Goal: Task Accomplishment & Management: Manage account settings

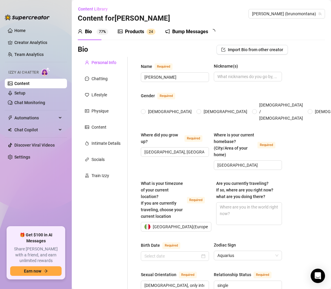
radio input "true"
type input "[DATE]"
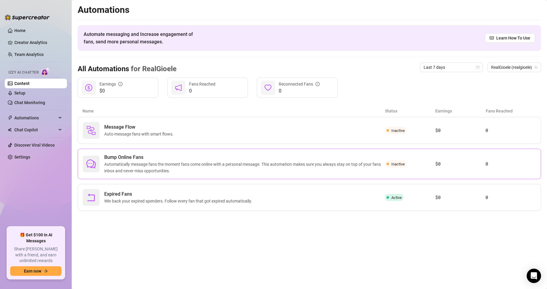
click at [243, 159] on span "Bump Online Fans" at bounding box center [244, 157] width 281 height 7
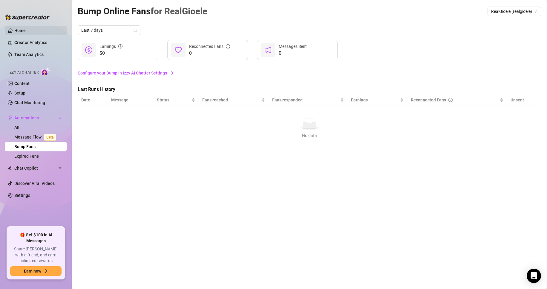
click at [26, 28] on link "Home" at bounding box center [19, 30] width 11 height 5
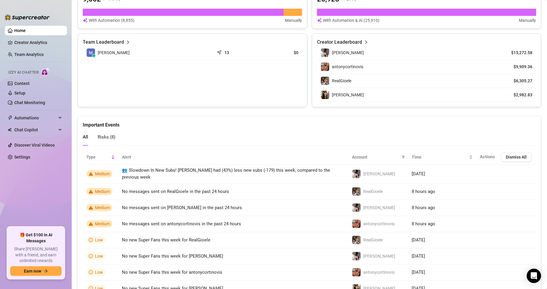
scroll to position [258, 0]
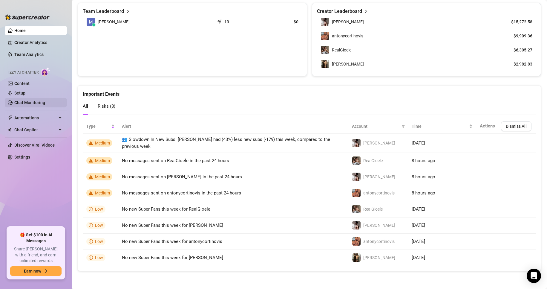
click at [36, 103] on link "Chat Monitoring" at bounding box center [29, 102] width 31 height 5
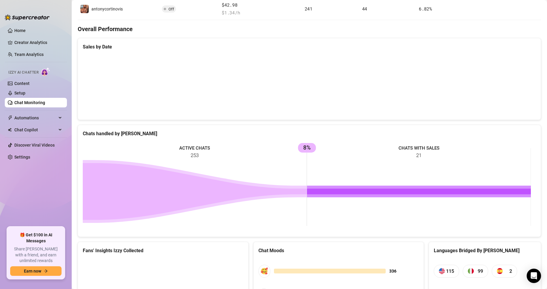
scroll to position [200, 0]
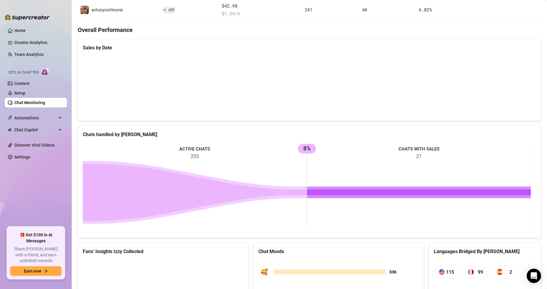
click at [331, 92] on canvas at bounding box center [307, 86] width 449 height 60
click at [331, 84] on canvas at bounding box center [307, 86] width 449 height 60
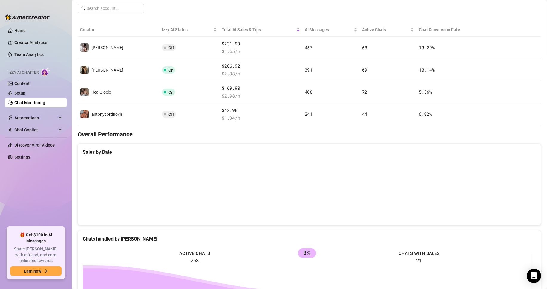
scroll to position [51, 0]
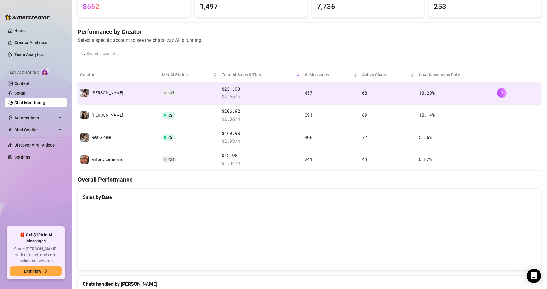
click at [244, 93] on div "$231.93 $ 4.55 /h" at bounding box center [261, 93] width 78 height 15
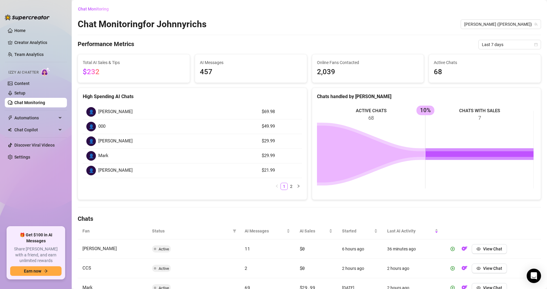
click at [105, 112] on span "[PERSON_NAME]" at bounding box center [115, 111] width 34 height 7
click at [295, 187] on button "button" at bounding box center [298, 186] width 7 height 7
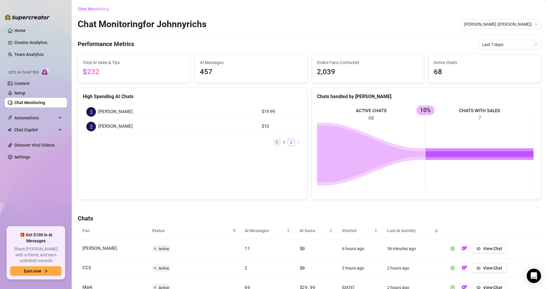
click at [275, 143] on icon "left" at bounding box center [277, 142] width 4 height 4
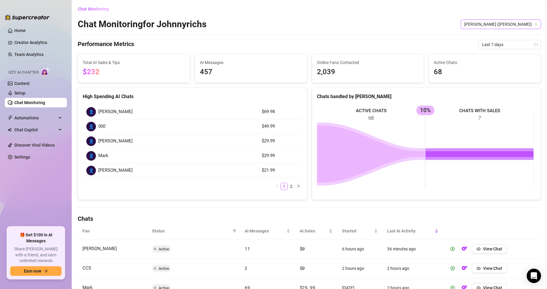
click at [331, 26] on span "[PERSON_NAME] ([PERSON_NAME])" at bounding box center [501, 24] width 73 height 9
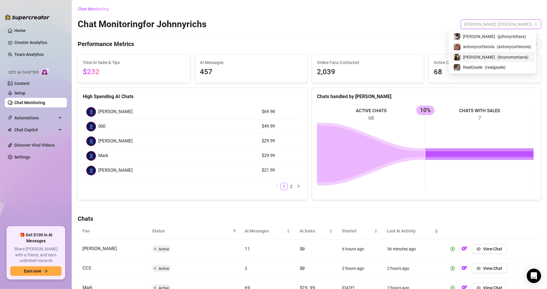
click at [331, 58] on span "( brunomontana )" at bounding box center [513, 57] width 31 height 7
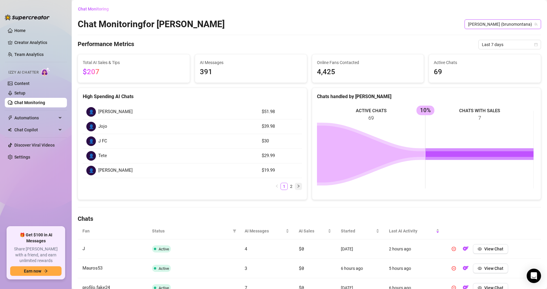
click at [295, 187] on button "button" at bounding box center [298, 186] width 7 height 7
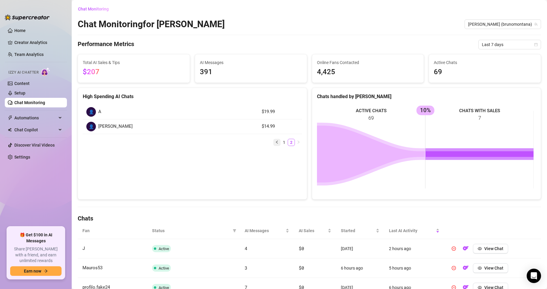
click at [275, 142] on icon "left" at bounding box center [277, 142] width 4 height 4
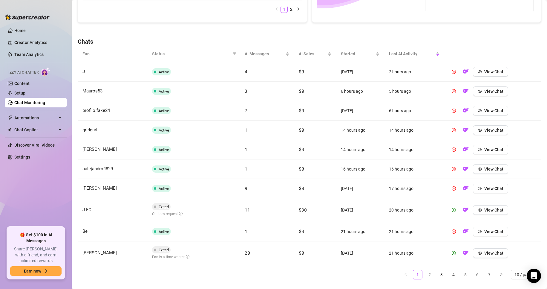
scroll to position [179, 0]
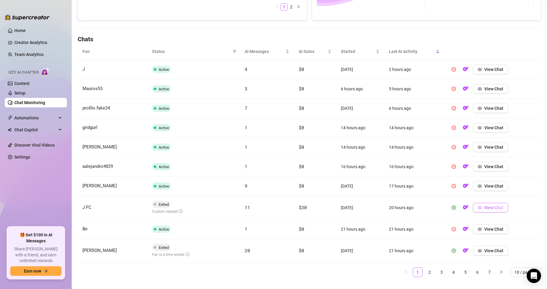
click at [331, 206] on icon "eye" at bounding box center [480, 207] width 4 height 3
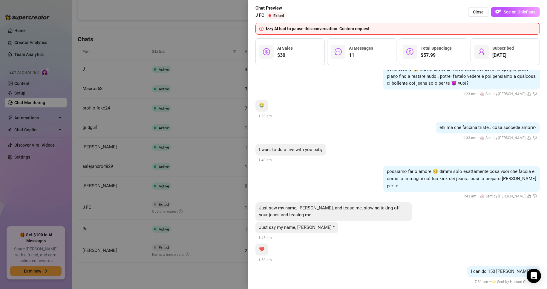
scroll to position [1415, 0]
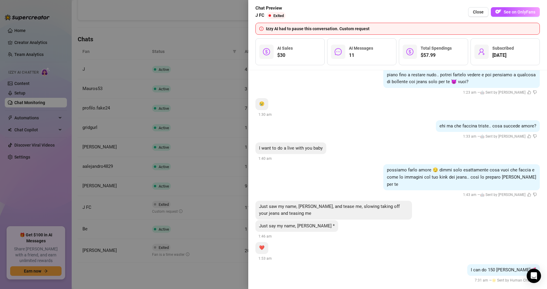
click at [215, 133] on div at bounding box center [273, 144] width 547 height 289
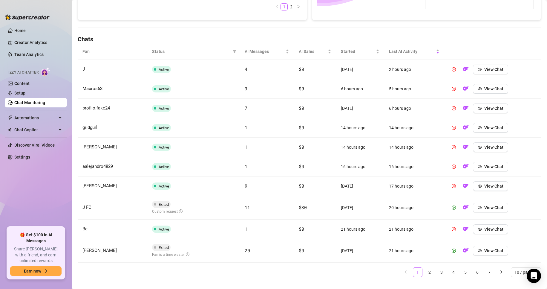
click at [331, 207] on button "button" at bounding box center [454, 208] width 10 height 10
click at [331, 249] on span "View Chat" at bounding box center [494, 250] width 19 height 5
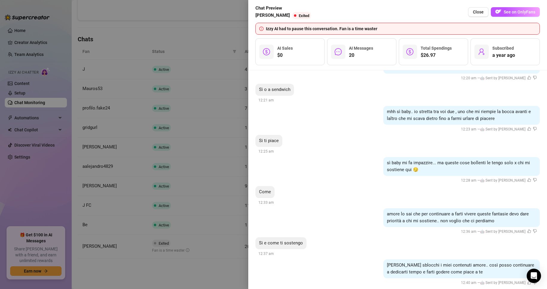
scroll to position [1413, 0]
click at [226, 179] on div at bounding box center [273, 144] width 547 height 289
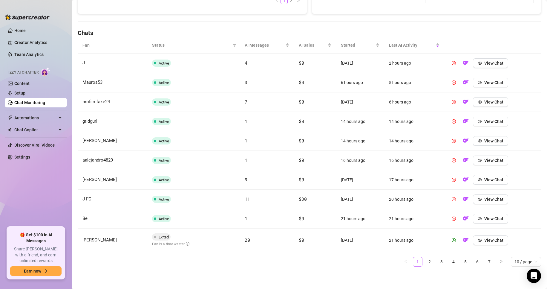
scroll to position [186, 0]
click at [331, 263] on link "2" at bounding box center [429, 261] width 9 height 9
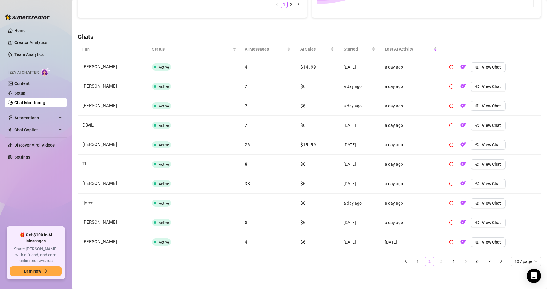
scroll to position [182, 0]
click at [331, 260] on link "3" at bounding box center [441, 261] width 9 height 9
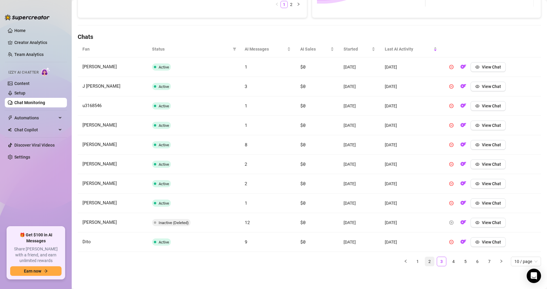
click at [331, 259] on link "2" at bounding box center [429, 261] width 9 height 9
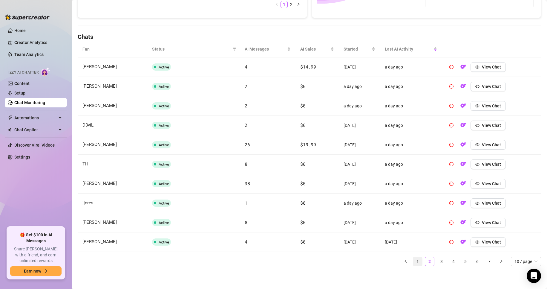
click at [331, 260] on link "1" at bounding box center [418, 261] width 9 height 9
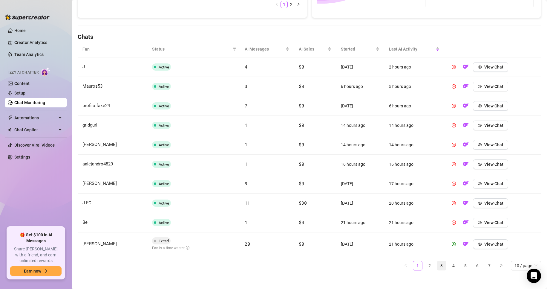
click at [331, 262] on link "3" at bounding box center [441, 265] width 9 height 9
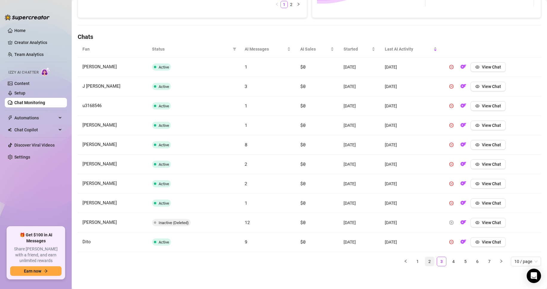
click at [331, 265] on link "2" at bounding box center [429, 261] width 9 height 9
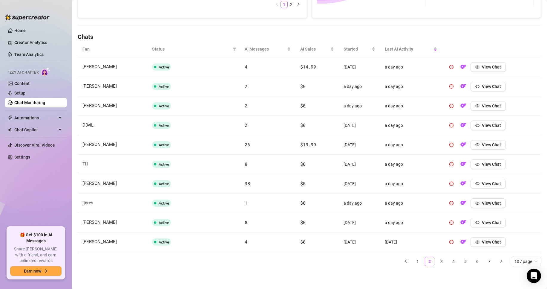
click at [331, 266] on div "Fan Status AI Messages AI Sales Started Last AI Activity [PERSON_NAME] Active 4…" at bounding box center [310, 156] width 464 height 230
click at [331, 260] on ul "1 2 3 4 5 6 7 10 / page" at bounding box center [310, 262] width 464 height 10
click at [331, 260] on link "3" at bounding box center [441, 261] width 9 height 9
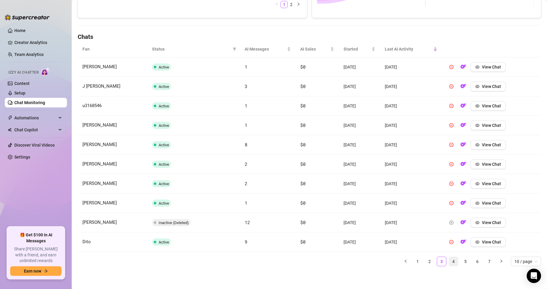
click at [331, 261] on link "4" at bounding box center [453, 261] width 9 height 9
click at [331, 260] on link "3" at bounding box center [441, 261] width 9 height 9
click at [331, 260] on link "4" at bounding box center [453, 261] width 9 height 9
click at [15, 91] on link "Setup" at bounding box center [19, 93] width 11 height 5
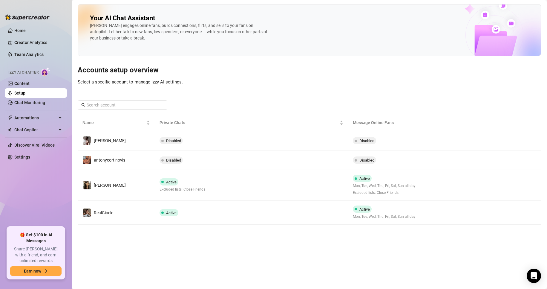
click at [270, 208] on td "Active" at bounding box center [251, 213] width 193 height 24
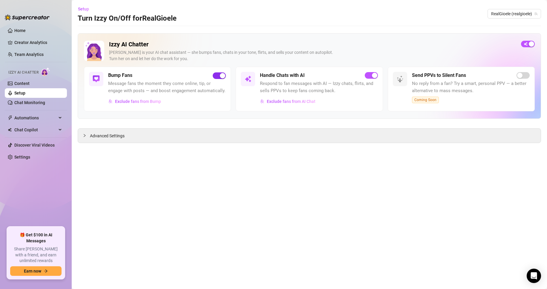
click at [223, 77] on div "button" at bounding box center [222, 75] width 5 height 5
click at [223, 77] on span "button" at bounding box center [219, 75] width 13 height 7
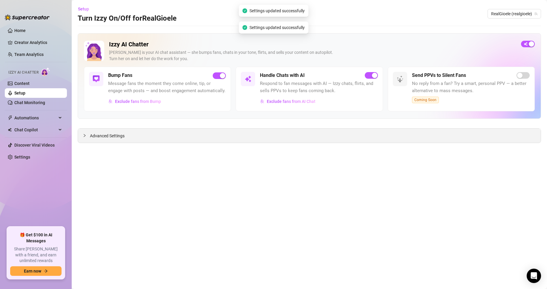
click at [207, 130] on div "Advanced Settings" at bounding box center [309, 136] width 463 height 14
click at [116, 136] on span "Advanced Settings" at bounding box center [107, 135] width 35 height 7
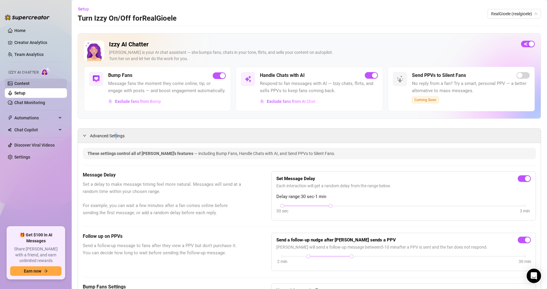
click at [27, 84] on link "Content" at bounding box center [21, 83] width 15 height 5
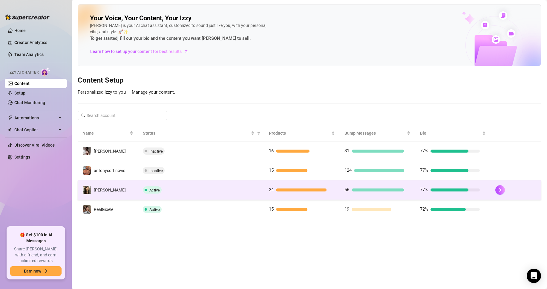
click at [209, 182] on td "Active" at bounding box center [201, 189] width 126 height 19
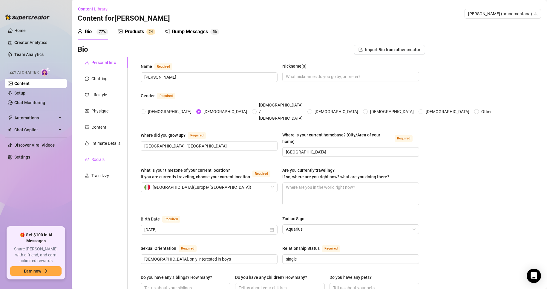
click at [100, 160] on div "Socials" at bounding box center [97, 159] width 13 height 7
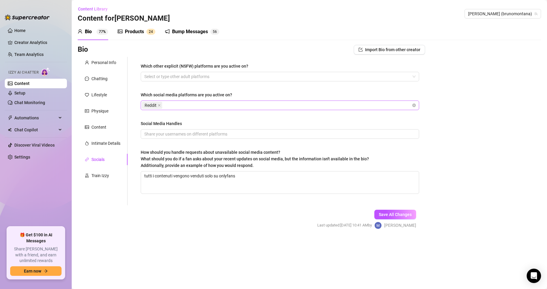
click at [159, 105] on icon "close" at bounding box center [159, 105] width 3 height 3
click at [25, 94] on link "Setup" at bounding box center [19, 93] width 11 height 5
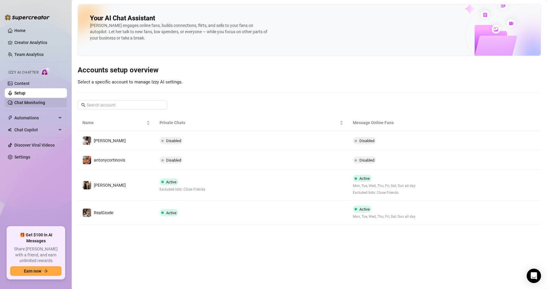
click at [35, 105] on link "Chat Monitoring" at bounding box center [29, 102] width 31 height 5
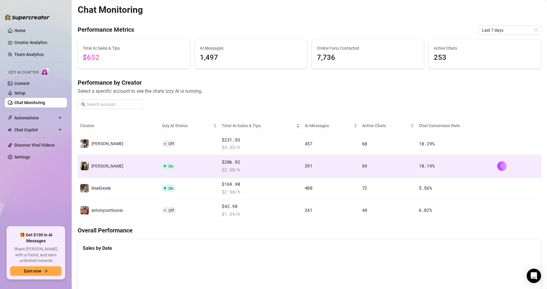
click at [110, 163] on td "[PERSON_NAME]" at bounding box center [119, 166] width 82 height 22
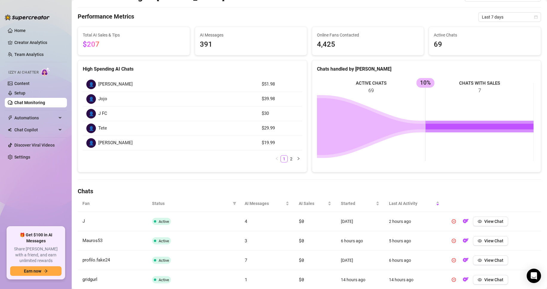
scroll to position [30, 0]
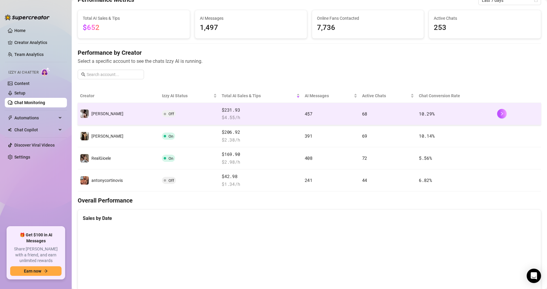
click at [101, 120] on td "[PERSON_NAME]" at bounding box center [119, 114] width 82 height 22
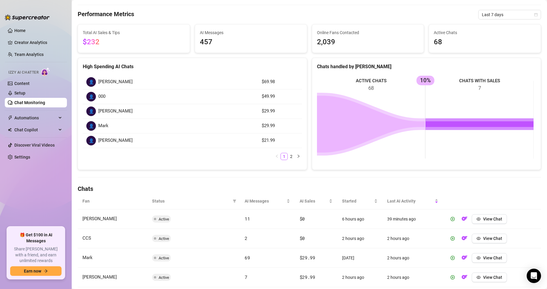
click at [106, 82] on span "[PERSON_NAME]" at bounding box center [115, 81] width 34 height 7
click at [94, 80] on div "👤" at bounding box center [91, 82] width 10 height 10
click at [105, 123] on span "Mark" at bounding box center [103, 125] width 10 height 7
click at [289, 157] on link "2" at bounding box center [291, 156] width 7 height 7
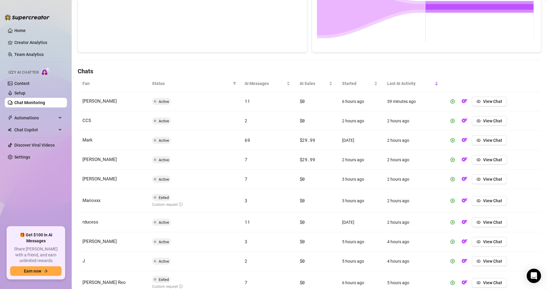
scroll to position [150, 0]
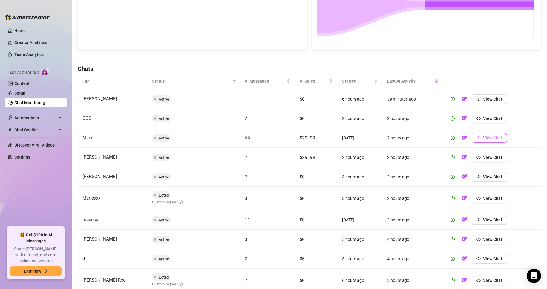
click at [331, 140] on button "View Chat" at bounding box center [489, 138] width 35 height 10
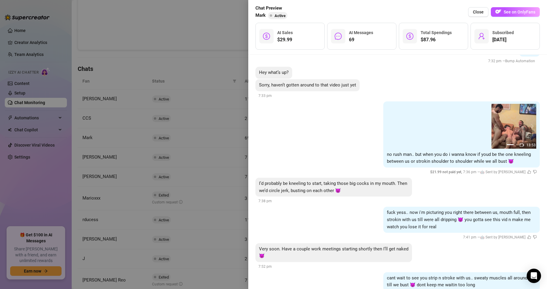
scroll to position [4393, 0]
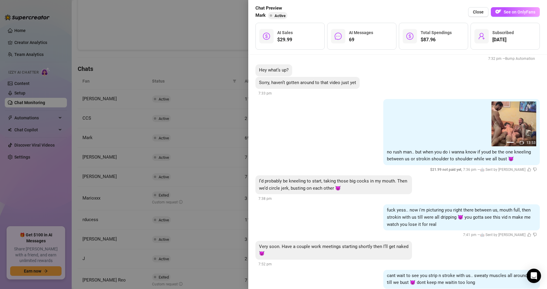
click at [224, 152] on div at bounding box center [273, 144] width 547 height 289
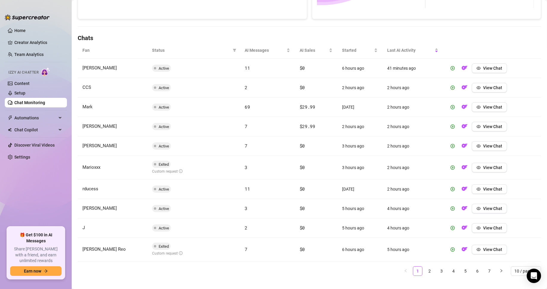
scroll to position [190, 0]
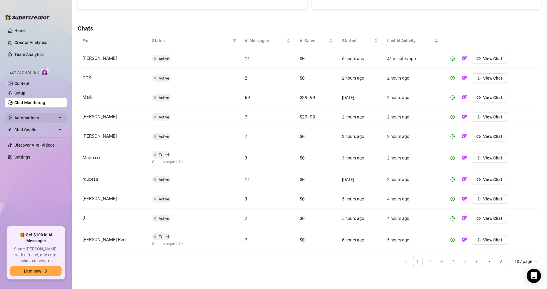
click at [35, 113] on span "Automations" at bounding box center [35, 118] width 42 height 10
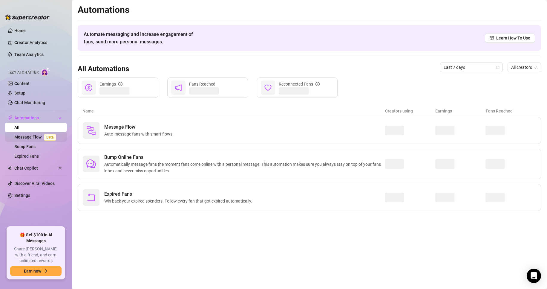
click at [36, 135] on link "Message Flow Beta" at bounding box center [36, 137] width 44 height 5
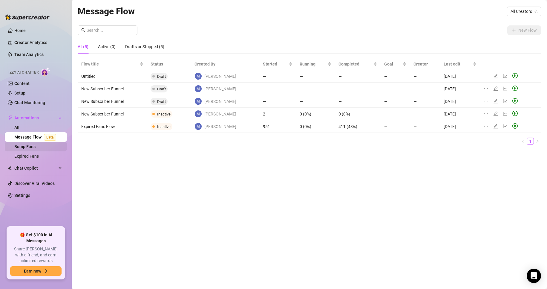
click at [36, 144] on link "Bump Fans" at bounding box center [24, 146] width 21 height 5
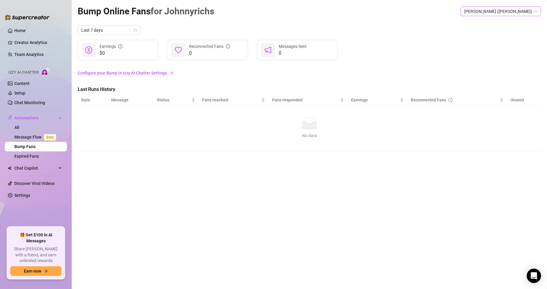
click at [331, 13] on span "[PERSON_NAME] ([PERSON_NAME])" at bounding box center [501, 11] width 73 height 9
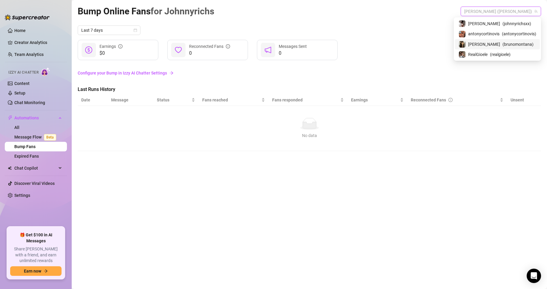
click at [331, 43] on span "( brunomontana )" at bounding box center [518, 44] width 31 height 7
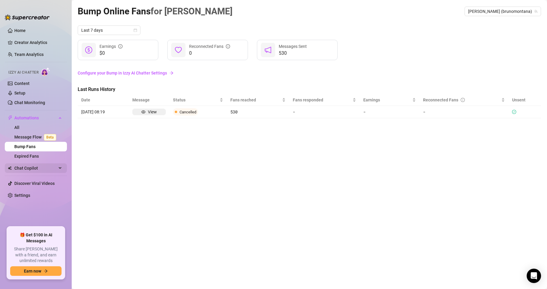
click at [56, 165] on span "Chat Copilot" at bounding box center [35, 168] width 42 height 10
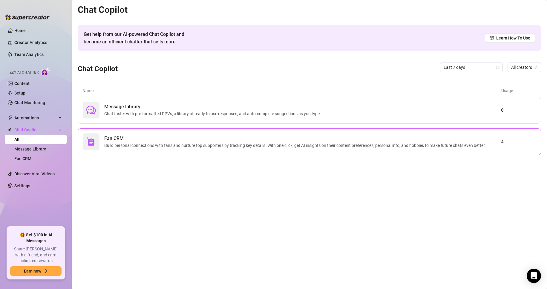
click at [141, 150] on div "Fan CRM Build personal connections with fans and nurture top supporters by trac…" at bounding box center [310, 141] width 464 height 27
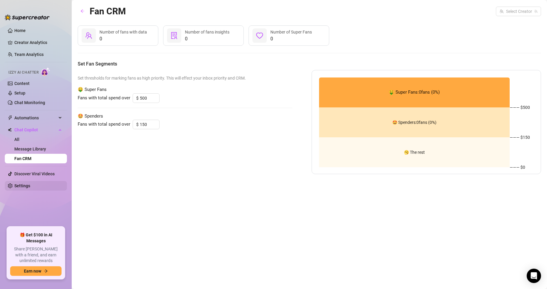
click at [30, 183] on link "Settings" at bounding box center [22, 185] width 16 height 5
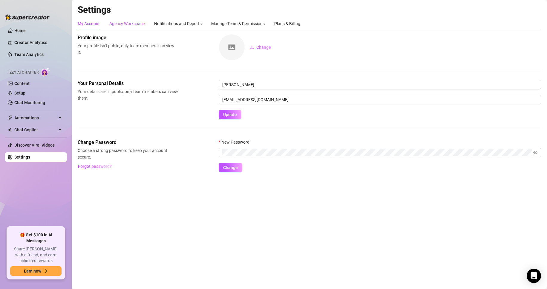
click at [132, 26] on div "Agency Workspace" at bounding box center [126, 23] width 35 height 7
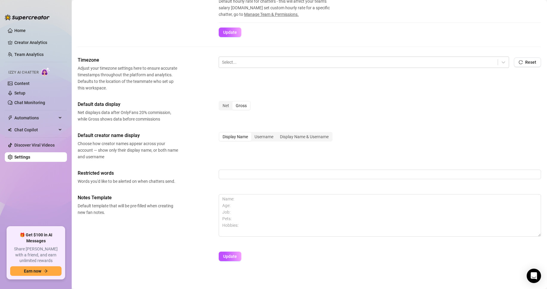
scroll to position [161, 0]
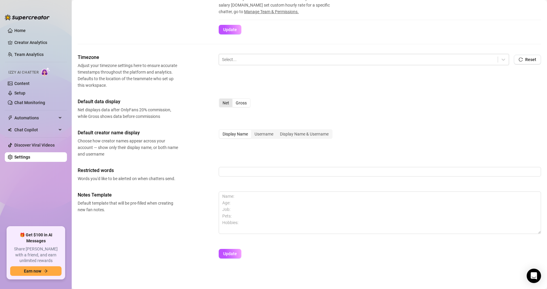
click at [222, 102] on div "Net" at bounding box center [225, 103] width 13 height 8
click at [221, 100] on input "Net" at bounding box center [221, 100] width 0 height 0
click at [225, 238] on div at bounding box center [380, 215] width 323 height 48
click at [231, 252] on span "Update" at bounding box center [230, 253] width 14 height 5
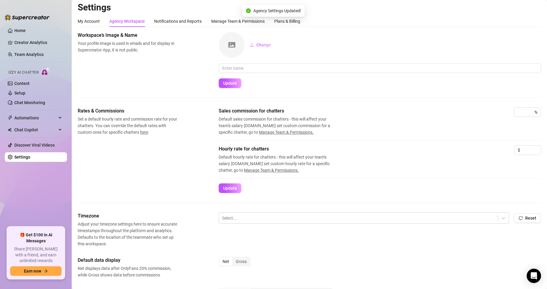
scroll to position [0, 0]
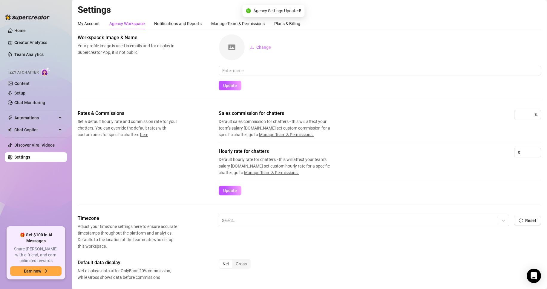
click at [185, 30] on div "My Account Agency Workspace Notifications and Reports Manage Team & Permissions…" at bounding box center [310, 221] width 464 height 407
click at [184, 24] on div "Notifications and Reports" at bounding box center [178, 23] width 48 height 7
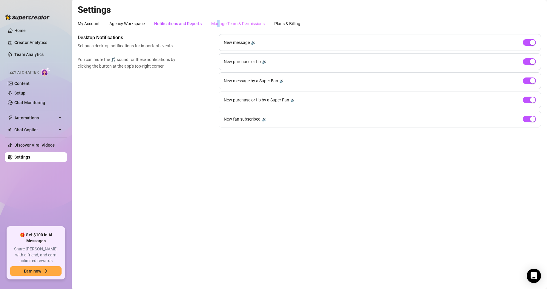
drag, startPoint x: 219, startPoint y: 20, endPoint x: 227, endPoint y: 23, distance: 9.0
click at [221, 20] on div "Manage Team & Permissions" at bounding box center [238, 23] width 54 height 11
click at [224, 22] on div "Manage Team & Permissions" at bounding box center [238, 23] width 54 height 7
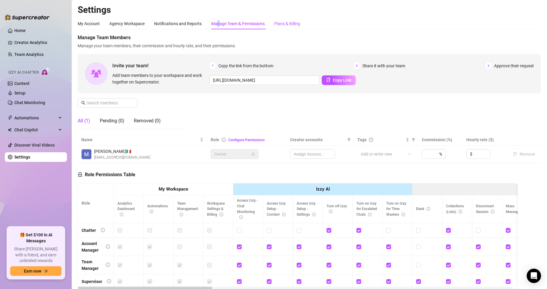
click at [284, 24] on div "Plans & Billing" at bounding box center [287, 23] width 26 height 7
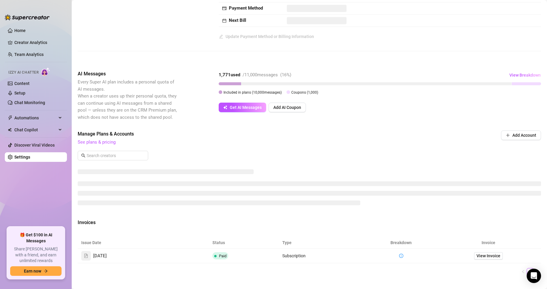
scroll to position [103, 0]
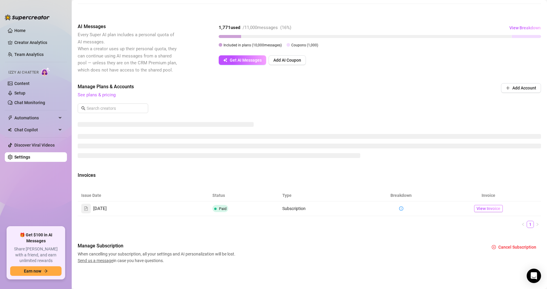
click at [331, 206] on span "View Invoice" at bounding box center [489, 208] width 24 height 7
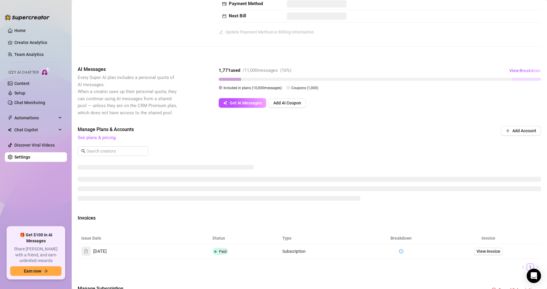
scroll to position [44, 0]
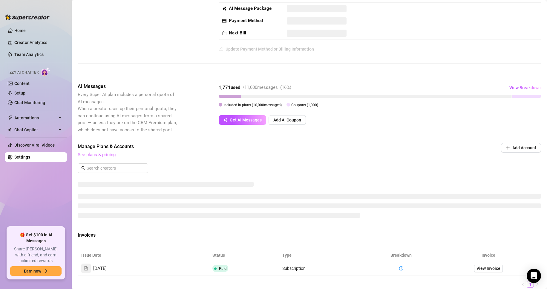
click at [106, 154] on link "See plans & pricing" at bounding box center [97, 154] width 38 height 5
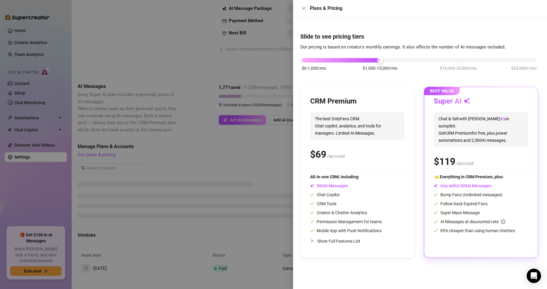
click at [331, 242] on span "Show Full Features List" at bounding box center [339, 241] width 43 height 5
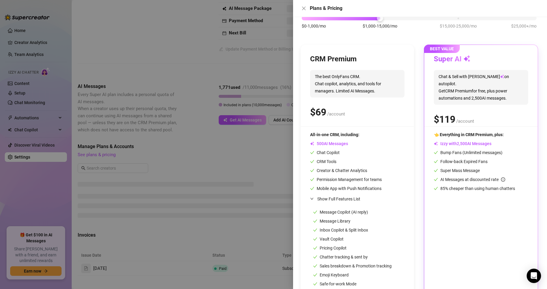
scroll to position [60, 0]
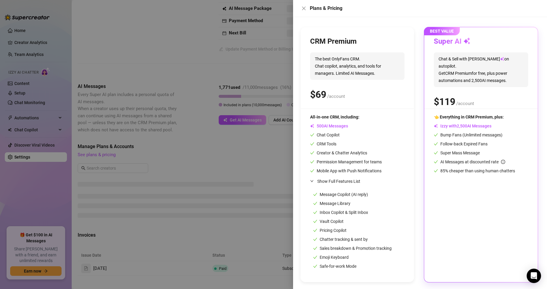
click at [277, 182] on div at bounding box center [273, 144] width 547 height 289
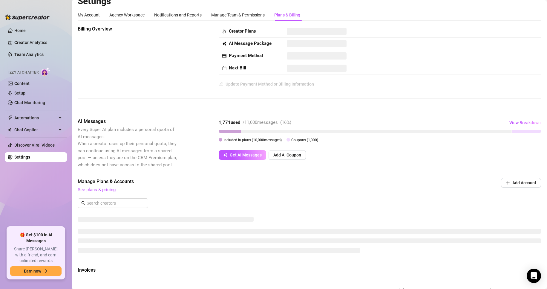
scroll to position [0, 0]
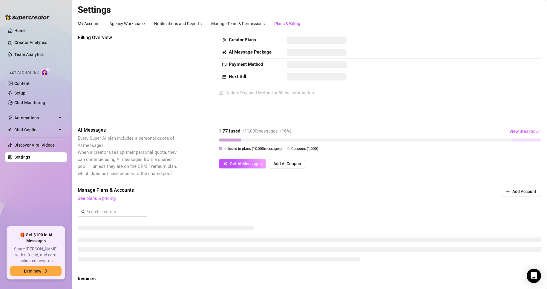
click at [297, 72] on td at bounding box center [412, 77] width 258 height 12
click at [233, 17] on div "Settings My Account Agency Workspace Notifications and Reports Manage Team & Pe…" at bounding box center [310, 189] width 464 height 370
click at [232, 20] on div "Manage Team & Permissions" at bounding box center [238, 23] width 54 height 7
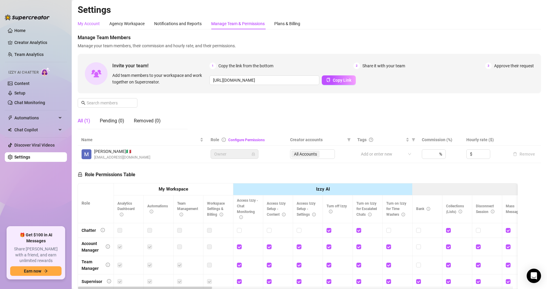
click at [99, 27] on div "My Account" at bounding box center [89, 23] width 22 height 7
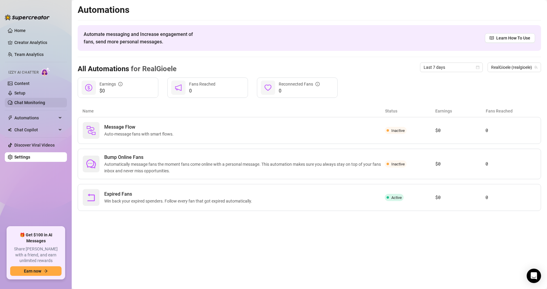
click at [35, 100] on link "Chat Monitoring" at bounding box center [29, 102] width 31 height 5
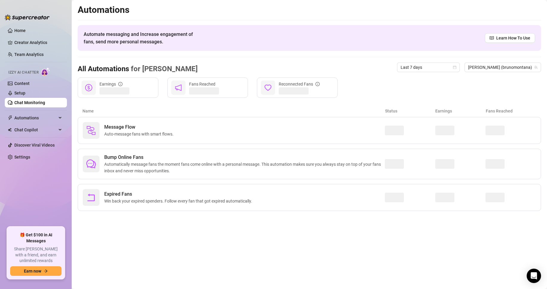
click at [31, 103] on link "Chat Monitoring" at bounding box center [29, 102] width 31 height 5
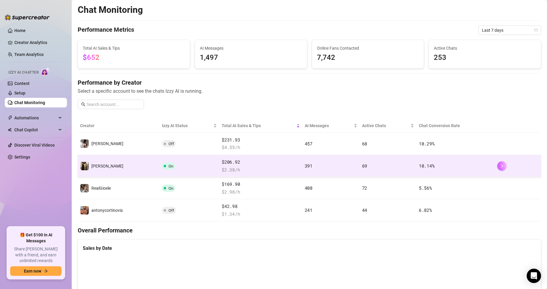
click at [331, 168] on button "button" at bounding box center [503, 166] width 10 height 10
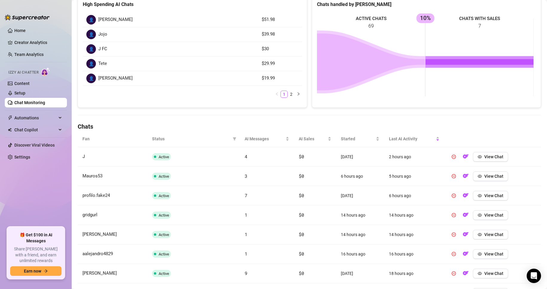
scroll to position [90, 0]
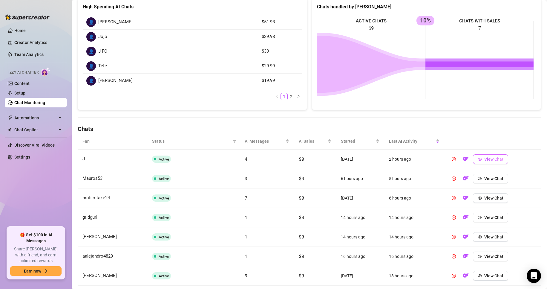
click at [331, 160] on span "View Chat" at bounding box center [494, 159] width 19 height 5
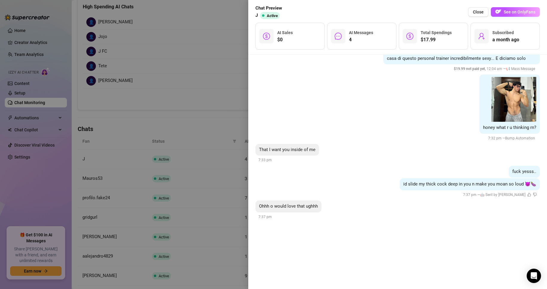
scroll to position [475, 0]
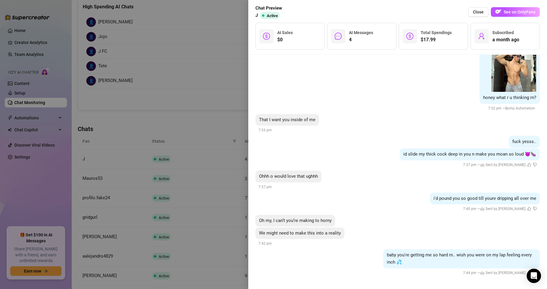
click at [194, 137] on div at bounding box center [273, 144] width 547 height 289
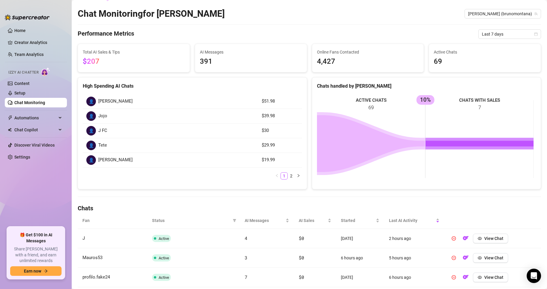
scroll to position [0, 0]
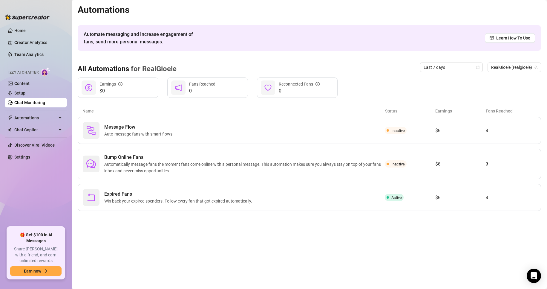
click at [34, 100] on link "Chat Monitoring" at bounding box center [29, 102] width 31 height 5
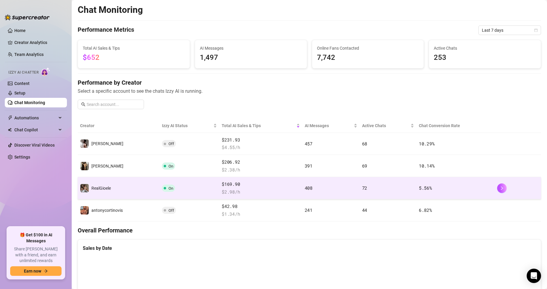
click at [115, 186] on td "RealGioele" at bounding box center [119, 188] width 82 height 22
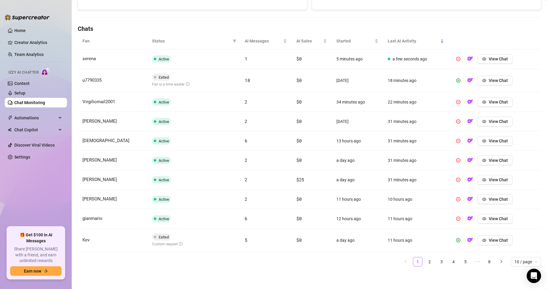
scroll to position [190, 0]
click at [331, 240] on icon "eye" at bounding box center [485, 240] width 4 height 4
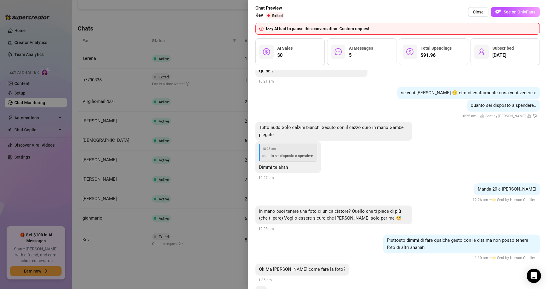
scroll to position [715, 0]
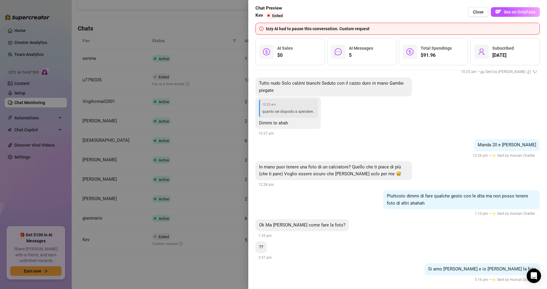
click at [159, 171] on div at bounding box center [273, 144] width 547 height 289
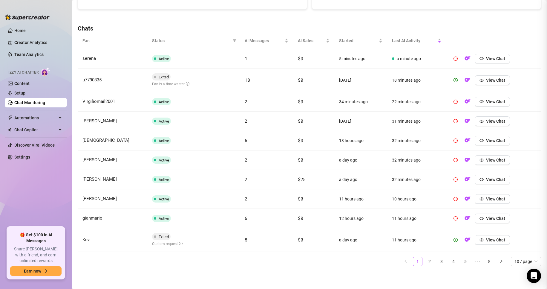
scroll to position [0, 0]
click at [331, 265] on link "2" at bounding box center [429, 261] width 9 height 9
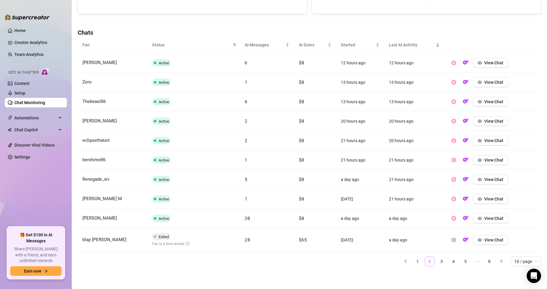
scroll to position [186, 0]
click at [331, 238] on icon "eye" at bounding box center [480, 239] width 4 height 3
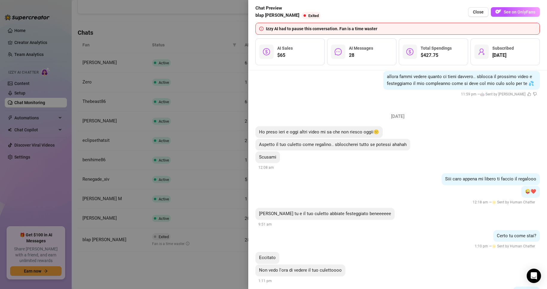
scroll to position [2835, 0]
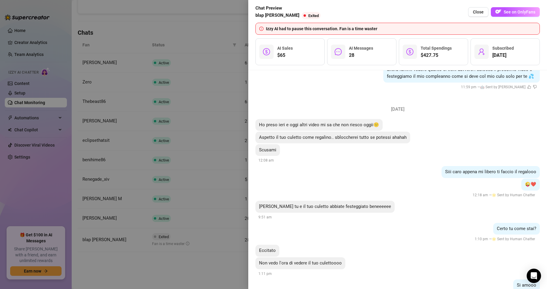
click at [225, 175] on div at bounding box center [273, 144] width 547 height 289
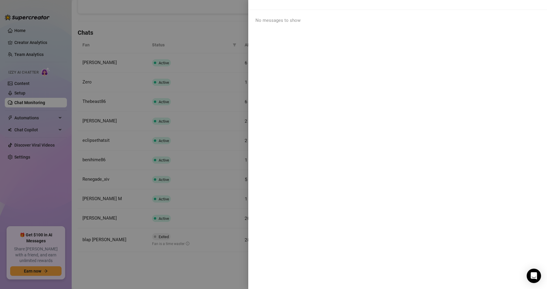
scroll to position [0, 0]
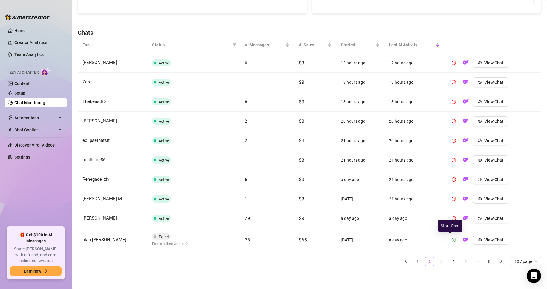
click at [331, 243] on button "button" at bounding box center [454, 240] width 10 height 10
click at [331, 262] on link "3" at bounding box center [441, 261] width 9 height 9
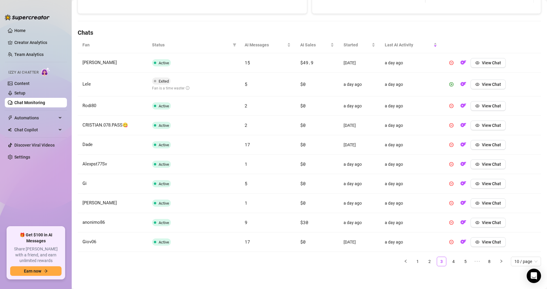
click at [86, 84] on span "Lele" at bounding box center [87, 83] width 8 height 5
click at [331, 82] on button "View Chat" at bounding box center [488, 85] width 35 height 10
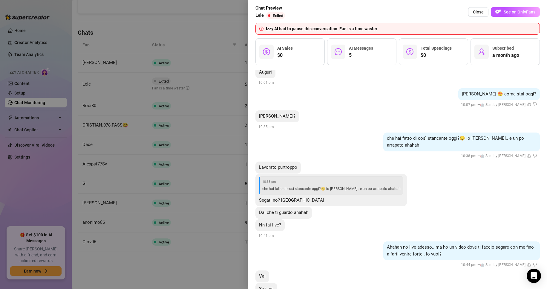
scroll to position [560, 0]
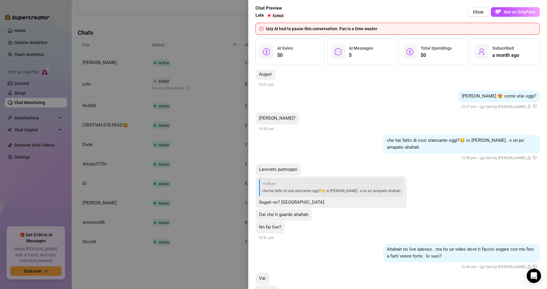
click at [219, 137] on div at bounding box center [273, 144] width 547 height 289
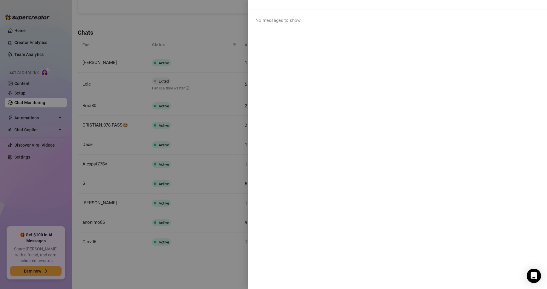
scroll to position [0, 0]
